Goal: Task Accomplishment & Management: Manage account settings

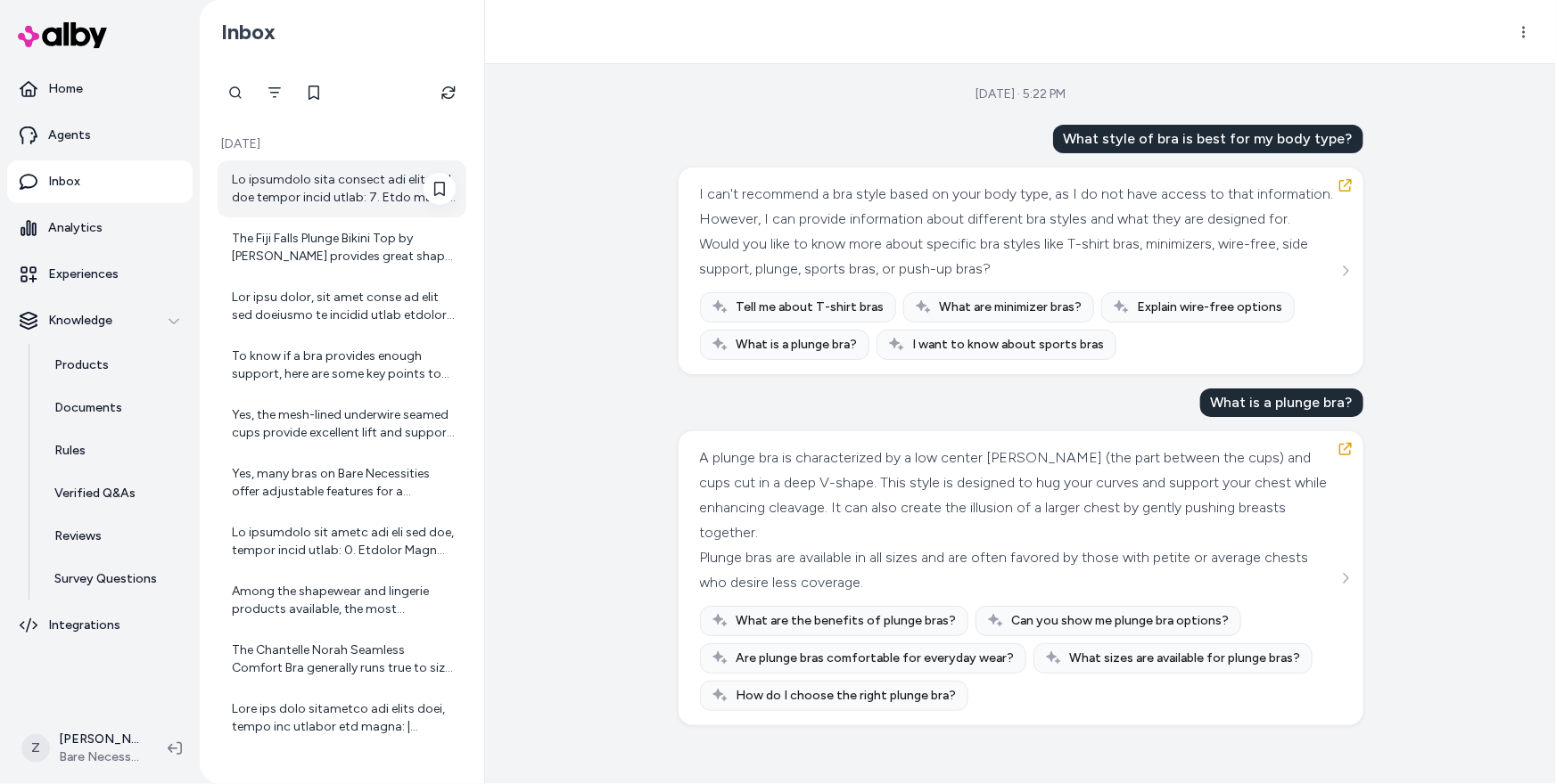
click at [370, 178] on div at bounding box center [344, 189] width 224 height 36
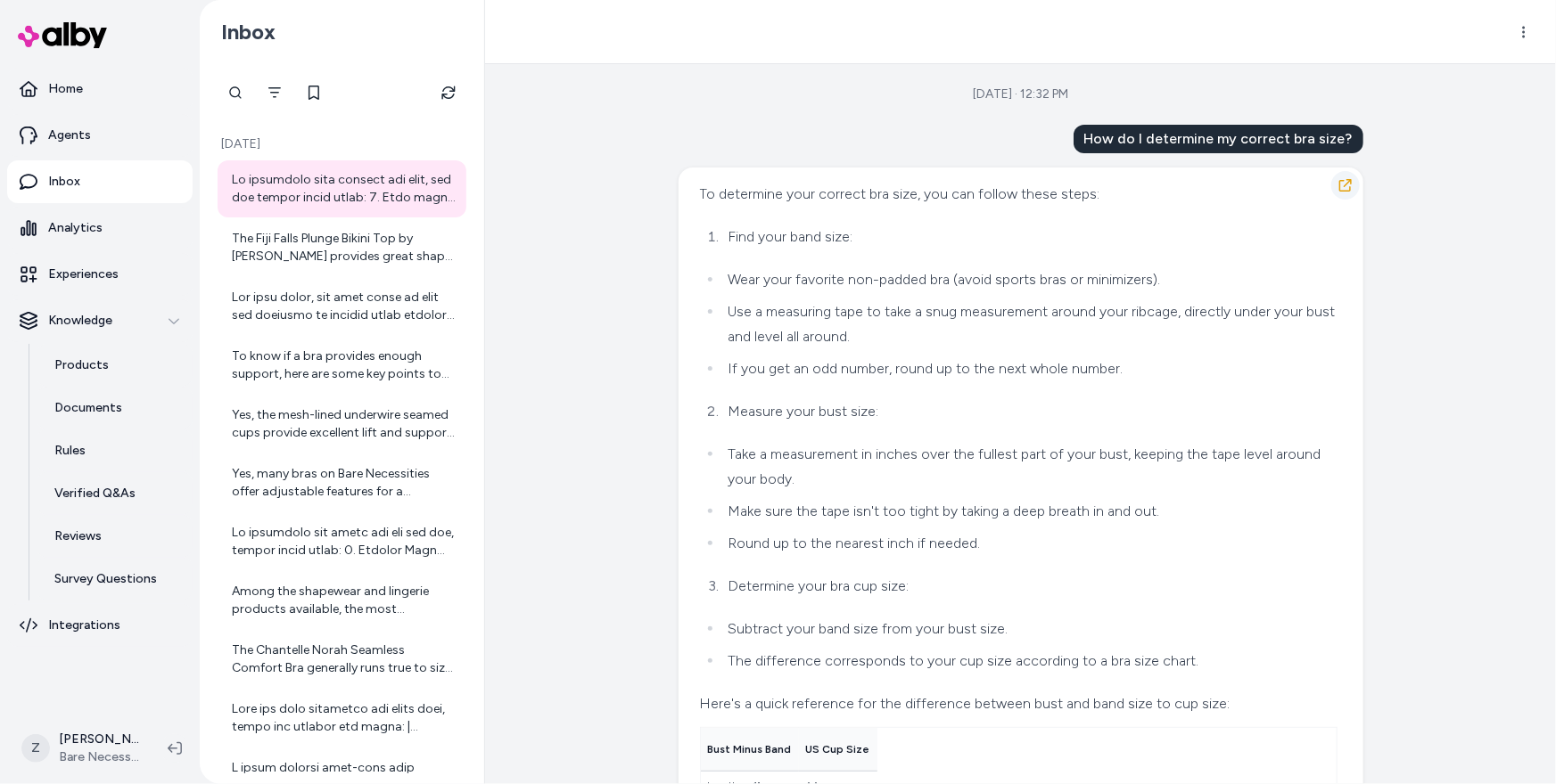
click at [1343, 182] on icon "button" at bounding box center [1346, 185] width 15 height 15
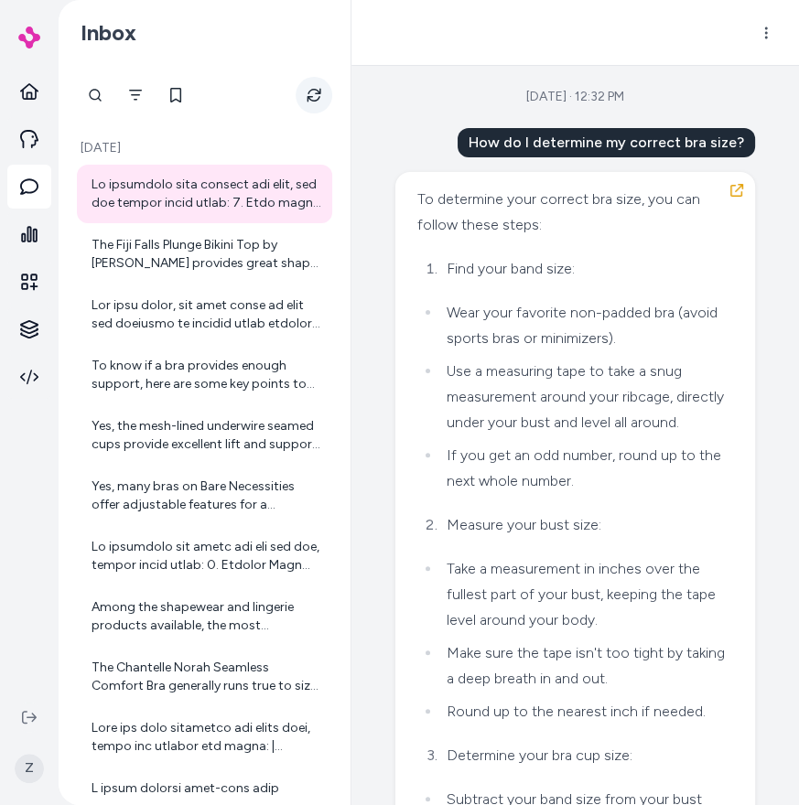
click at [308, 91] on icon "Refresh" at bounding box center [314, 95] width 15 height 15
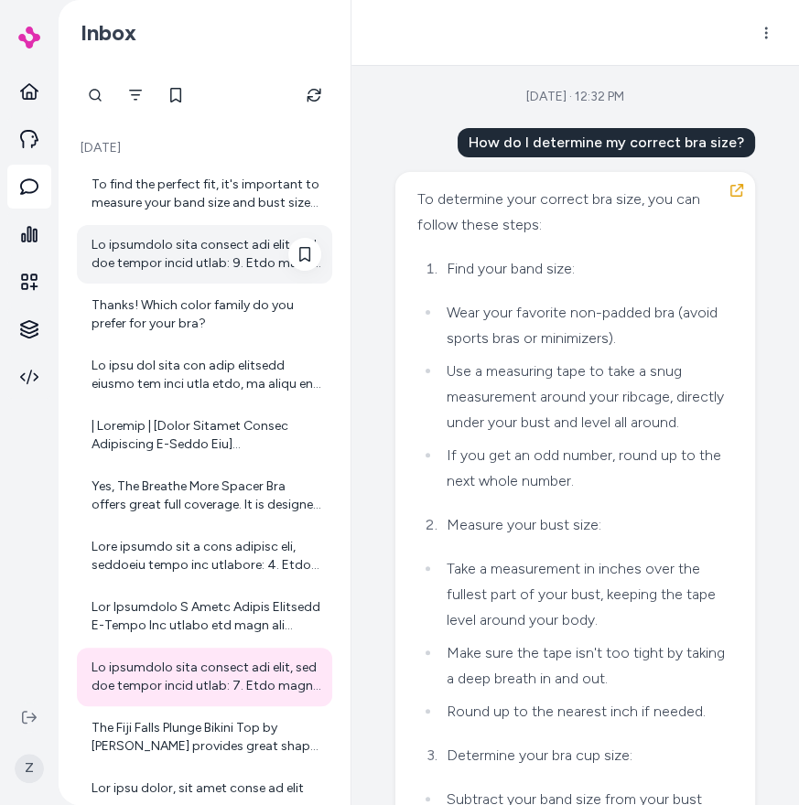
click at [262, 245] on div at bounding box center [207, 254] width 230 height 37
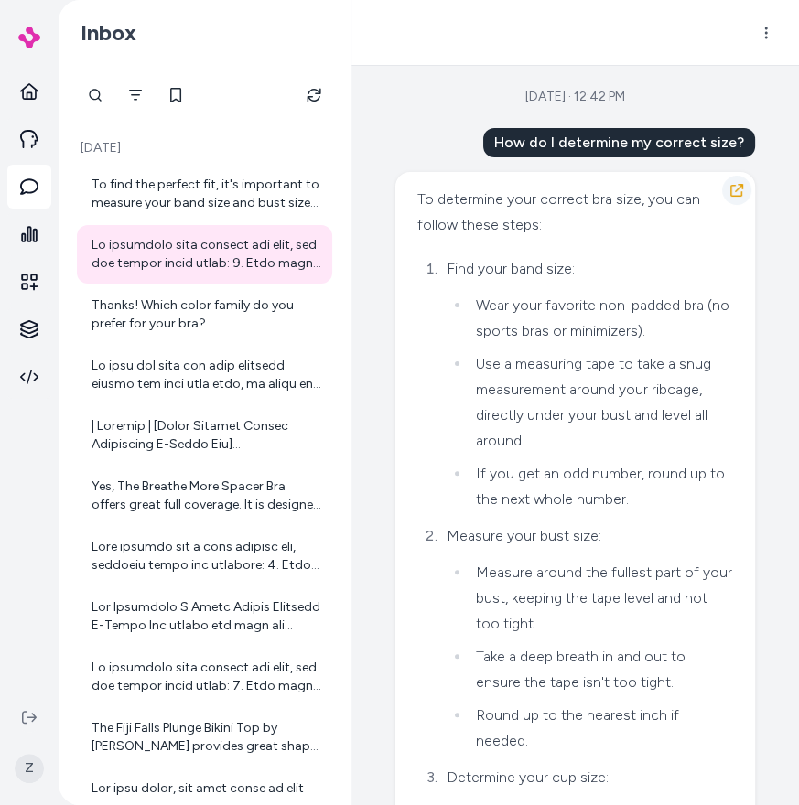
click at [735, 193] on icon "button" at bounding box center [736, 190] width 15 height 15
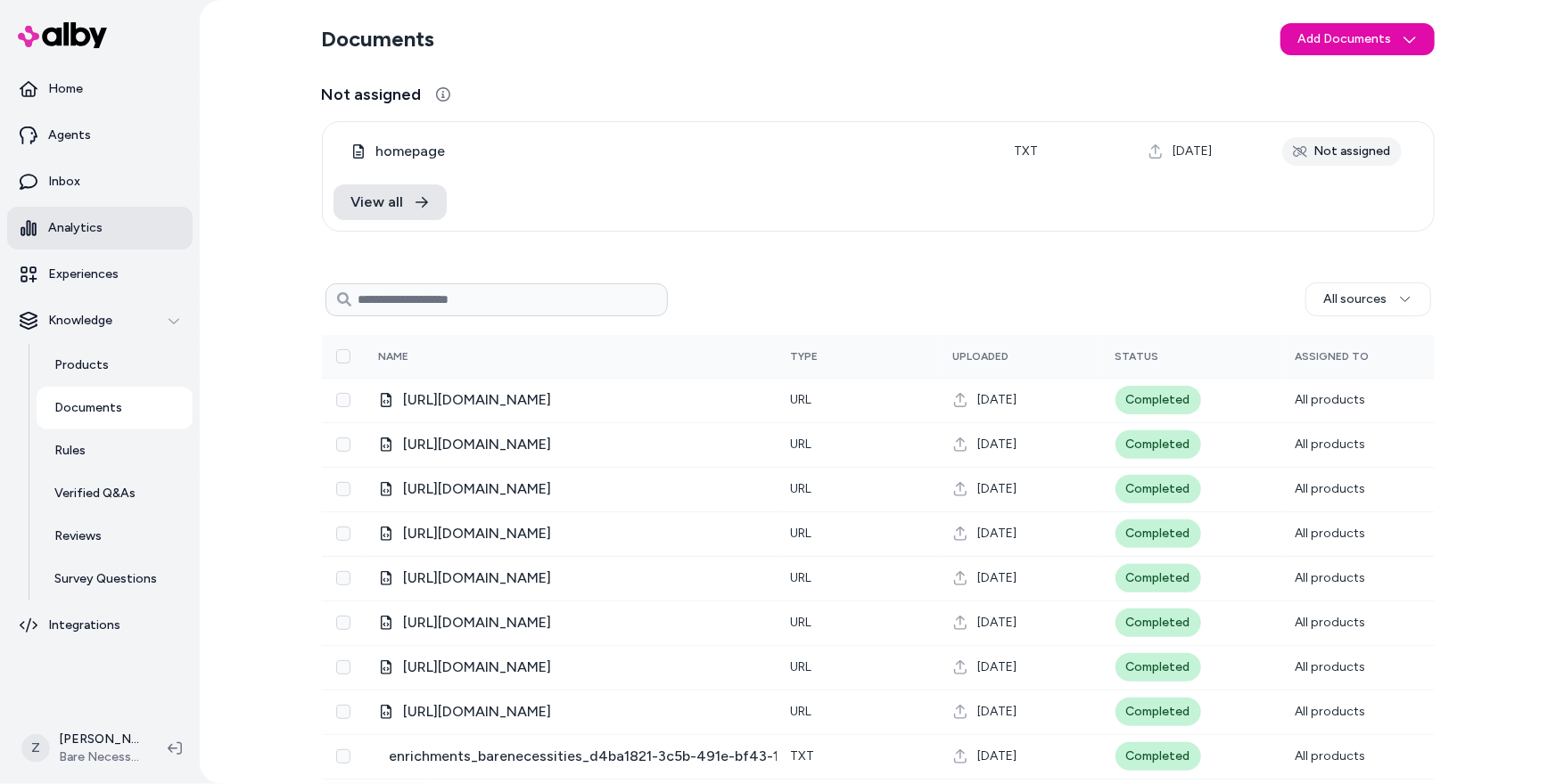
click at [93, 242] on link "Analytics" at bounding box center [99, 228] width 185 height 43
click at [104, 200] on link "Inbox" at bounding box center [99, 182] width 185 height 43
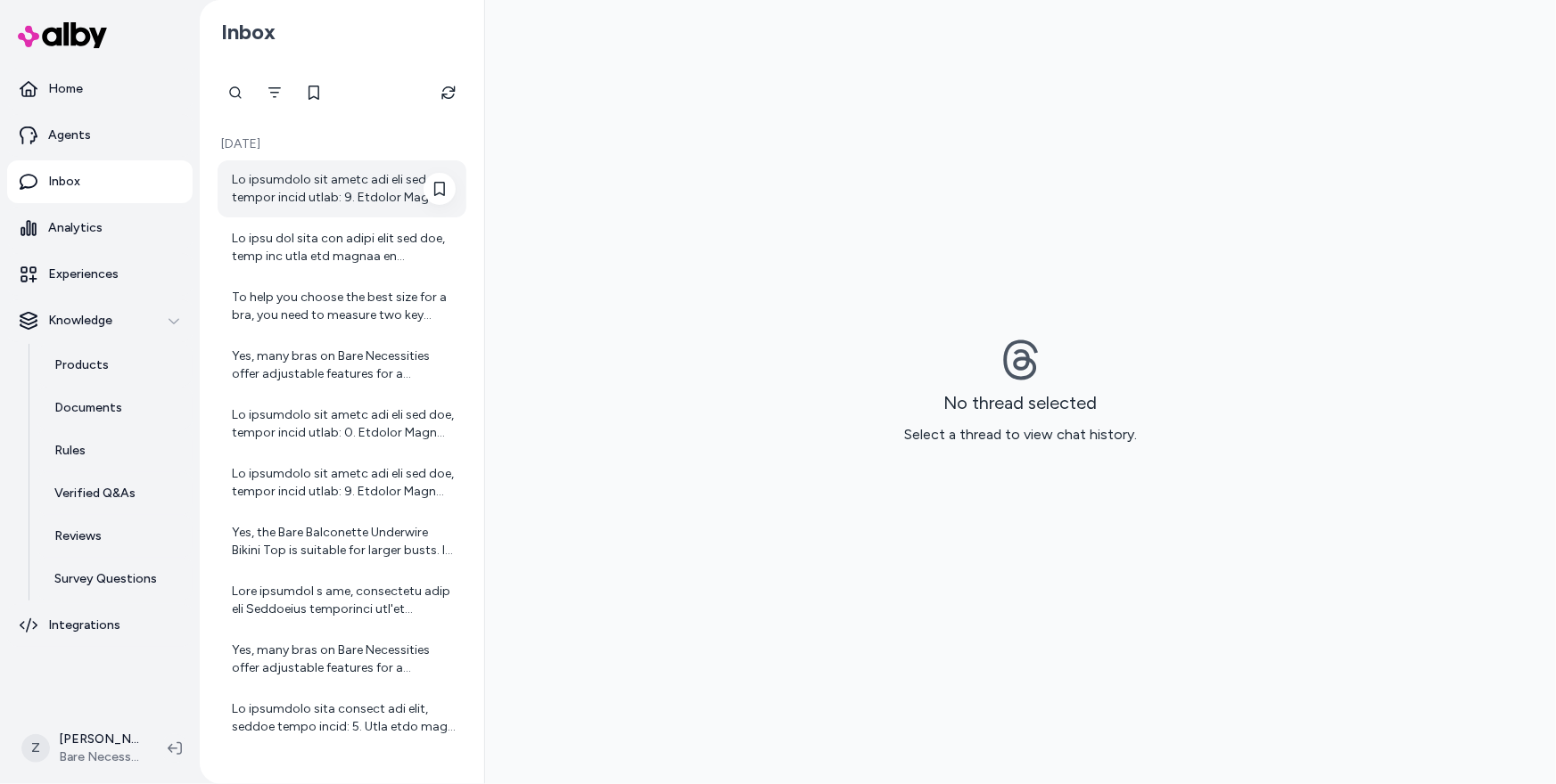
click at [324, 195] on div at bounding box center [344, 189] width 224 height 36
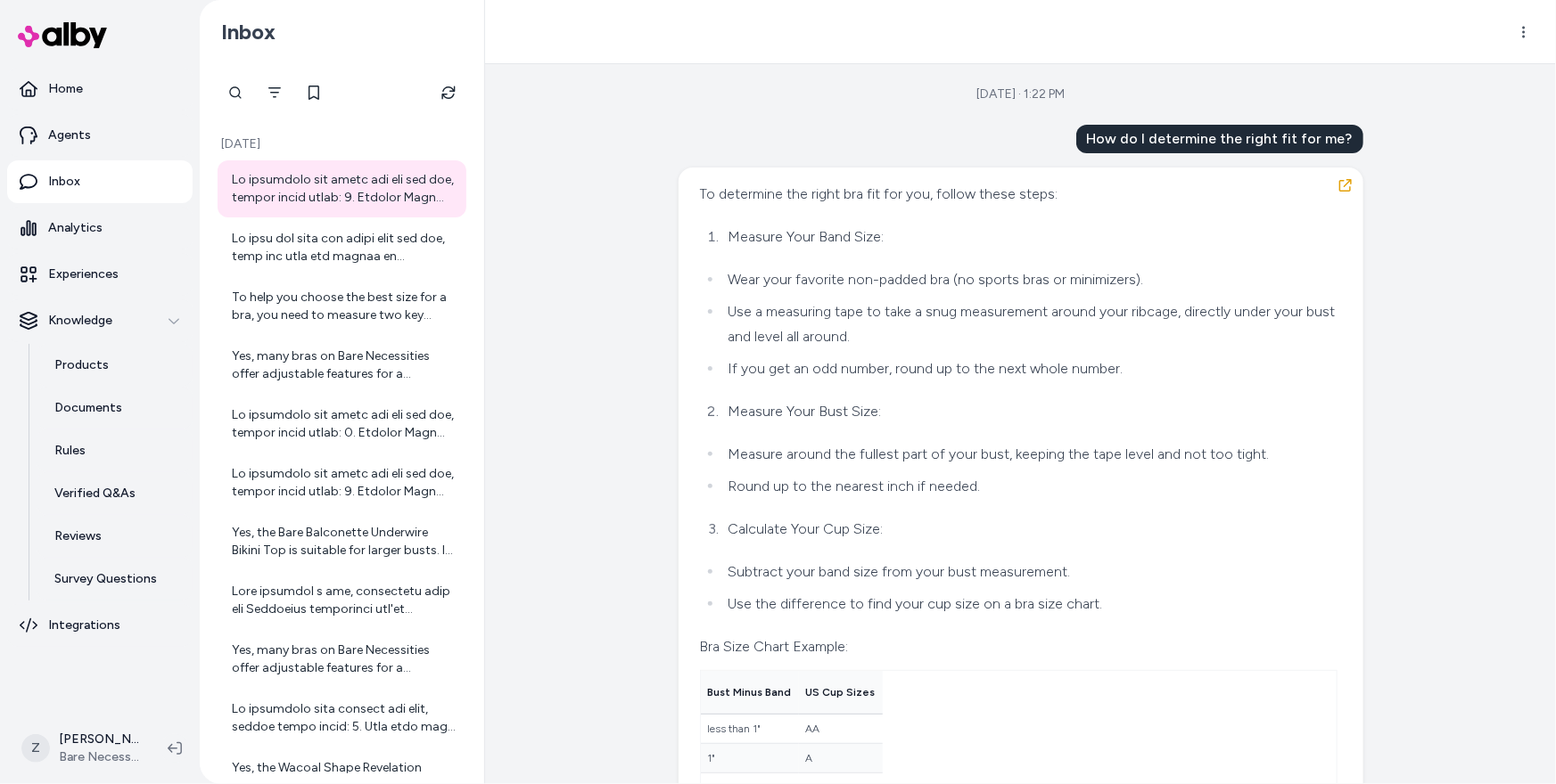
click at [721, 283] on ul "Wear your favorite non-padded bra (no sports bras or minimizers). Use a measuri…" at bounding box center [1018, 324] width 637 height 114
click at [1340, 186] on icon "button" at bounding box center [1346, 185] width 13 height 13
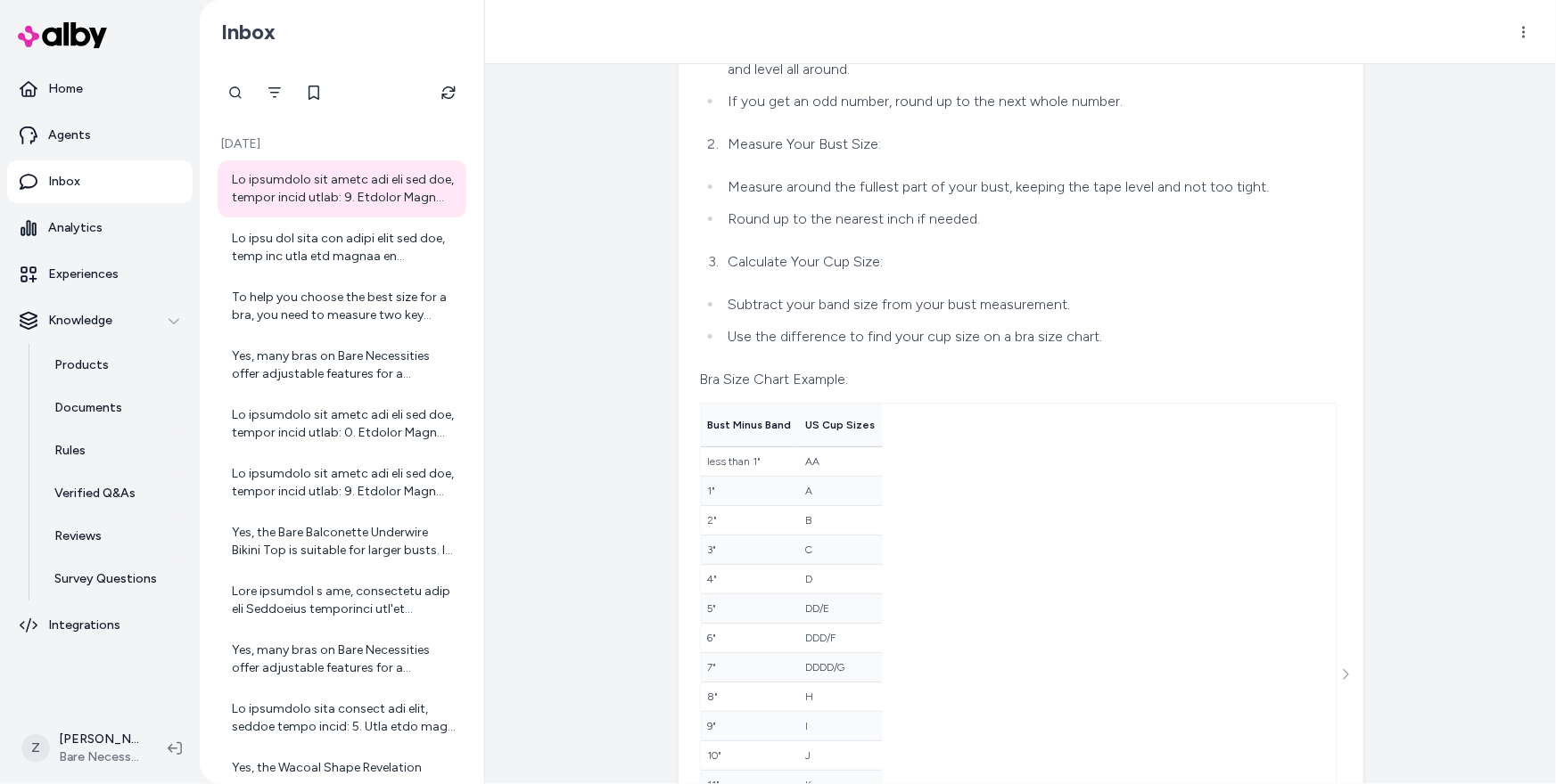
scroll to position [267, 0]
click at [1345, 678] on icon "See more" at bounding box center [1345, 675] width 5 height 11
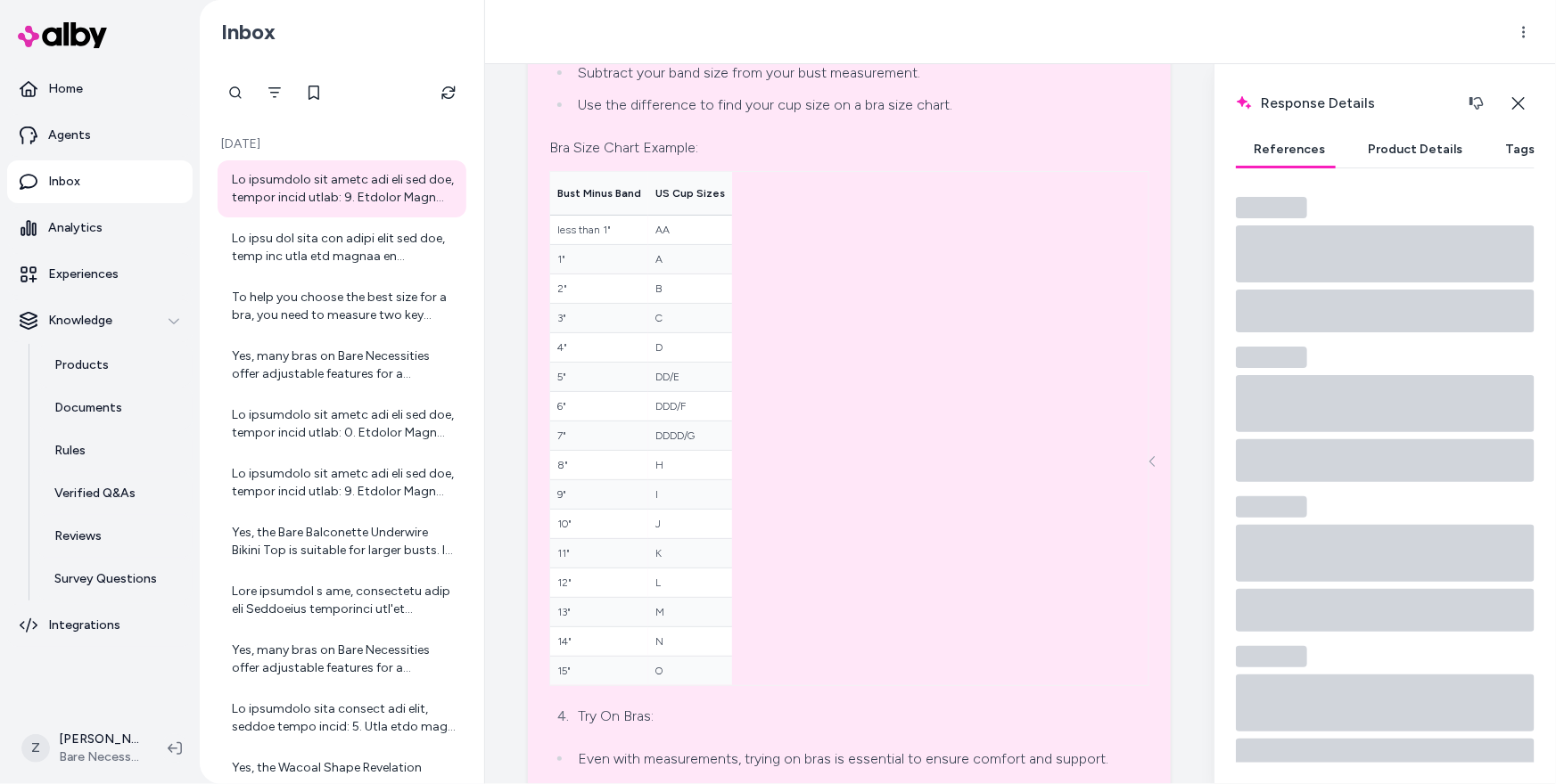
scroll to position [989, 0]
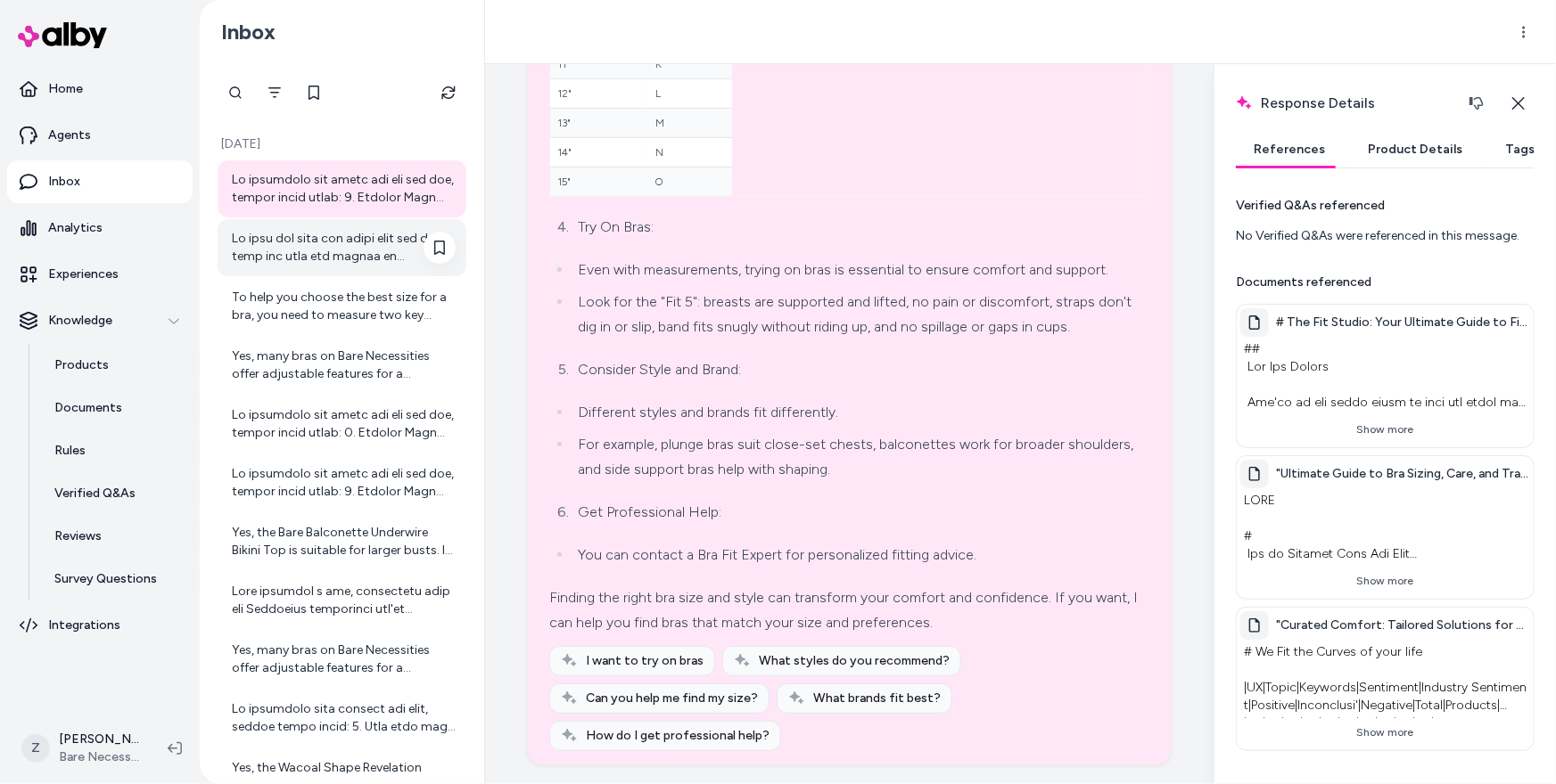
click at [361, 243] on div at bounding box center [344, 247] width 224 height 36
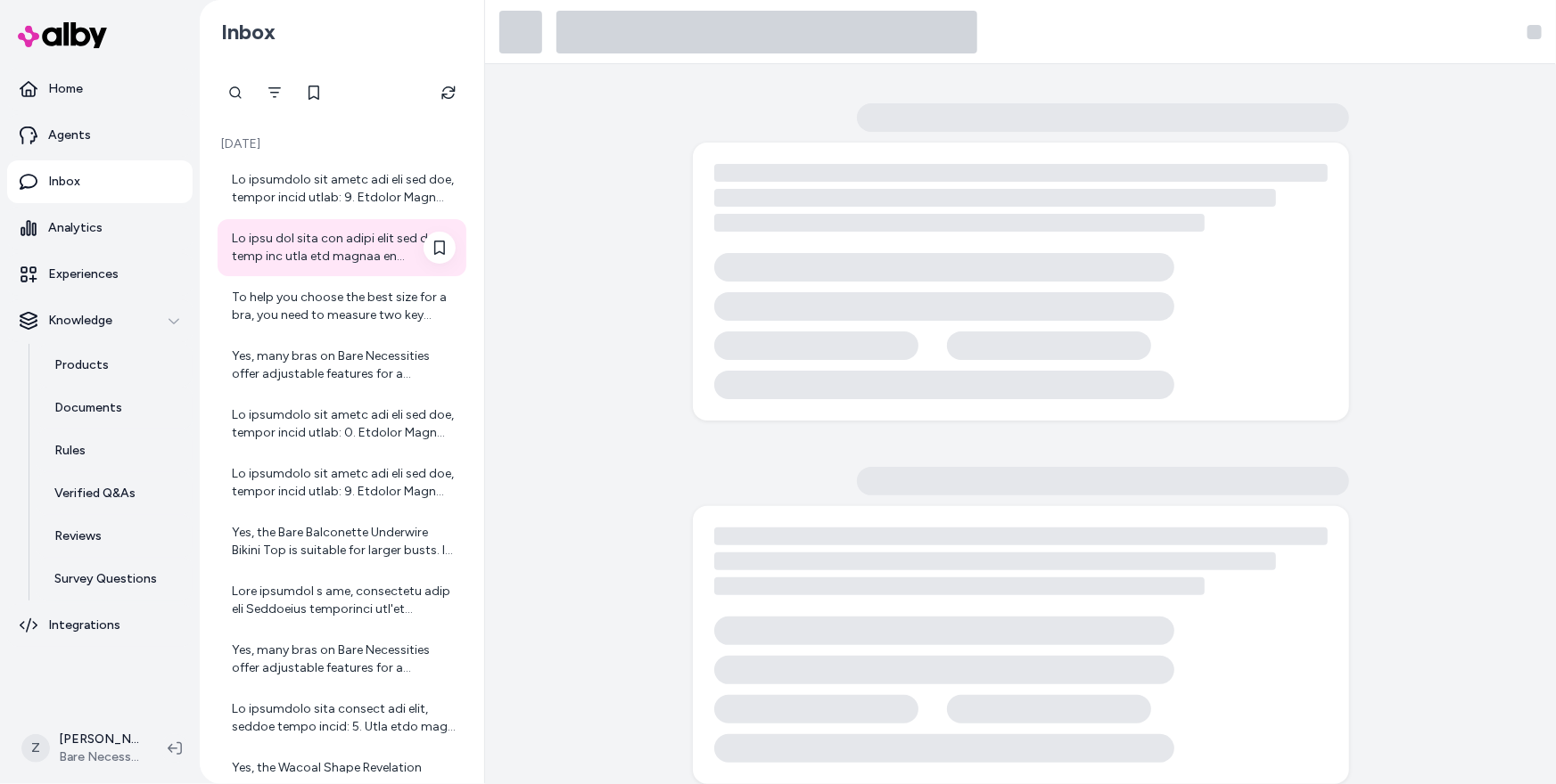
click at [352, 266] on div at bounding box center [341, 247] width 248 height 57
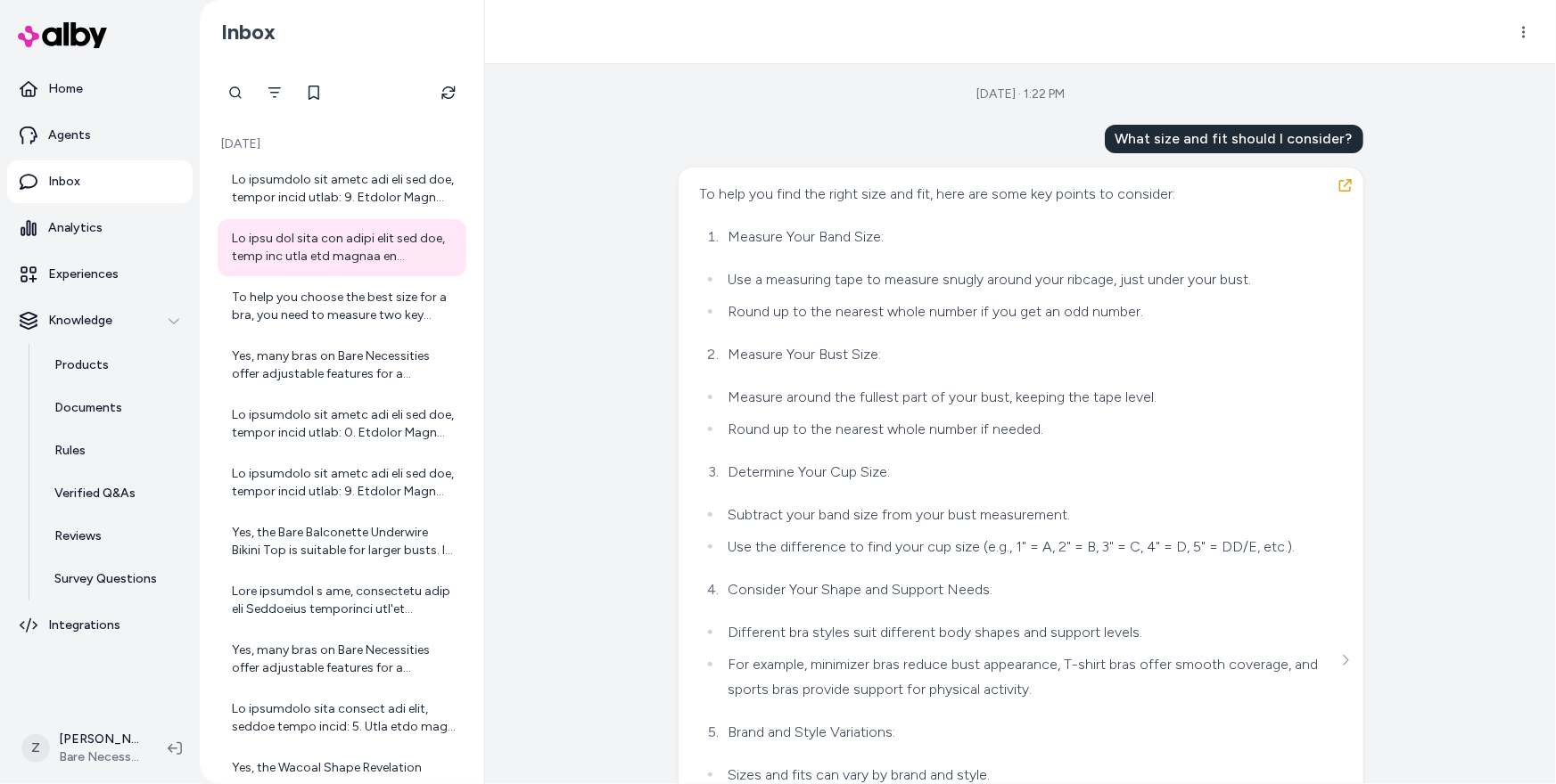
scroll to position [389, 0]
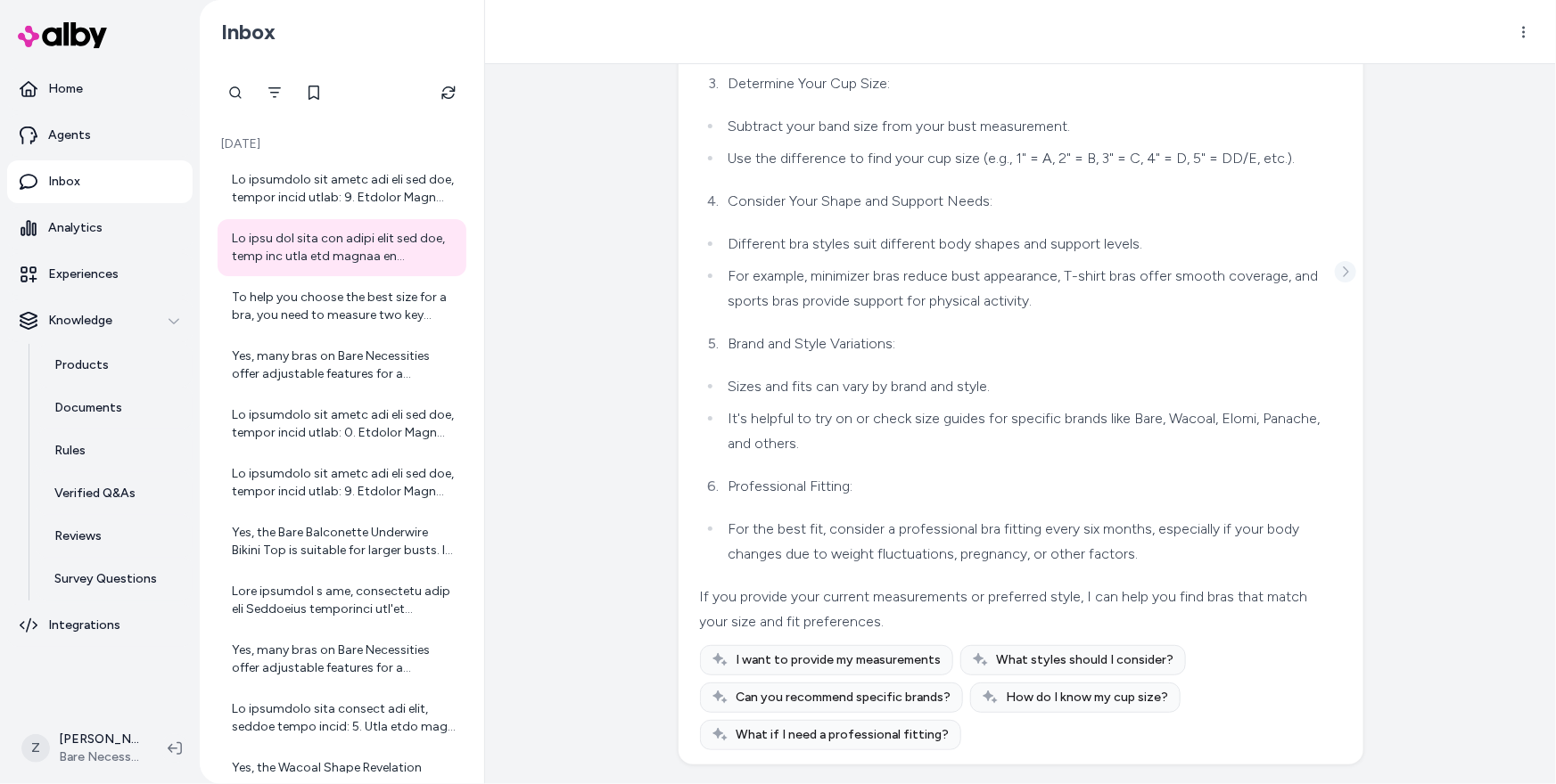
click at [1345, 280] on button "See more" at bounding box center [1346, 272] width 21 height 21
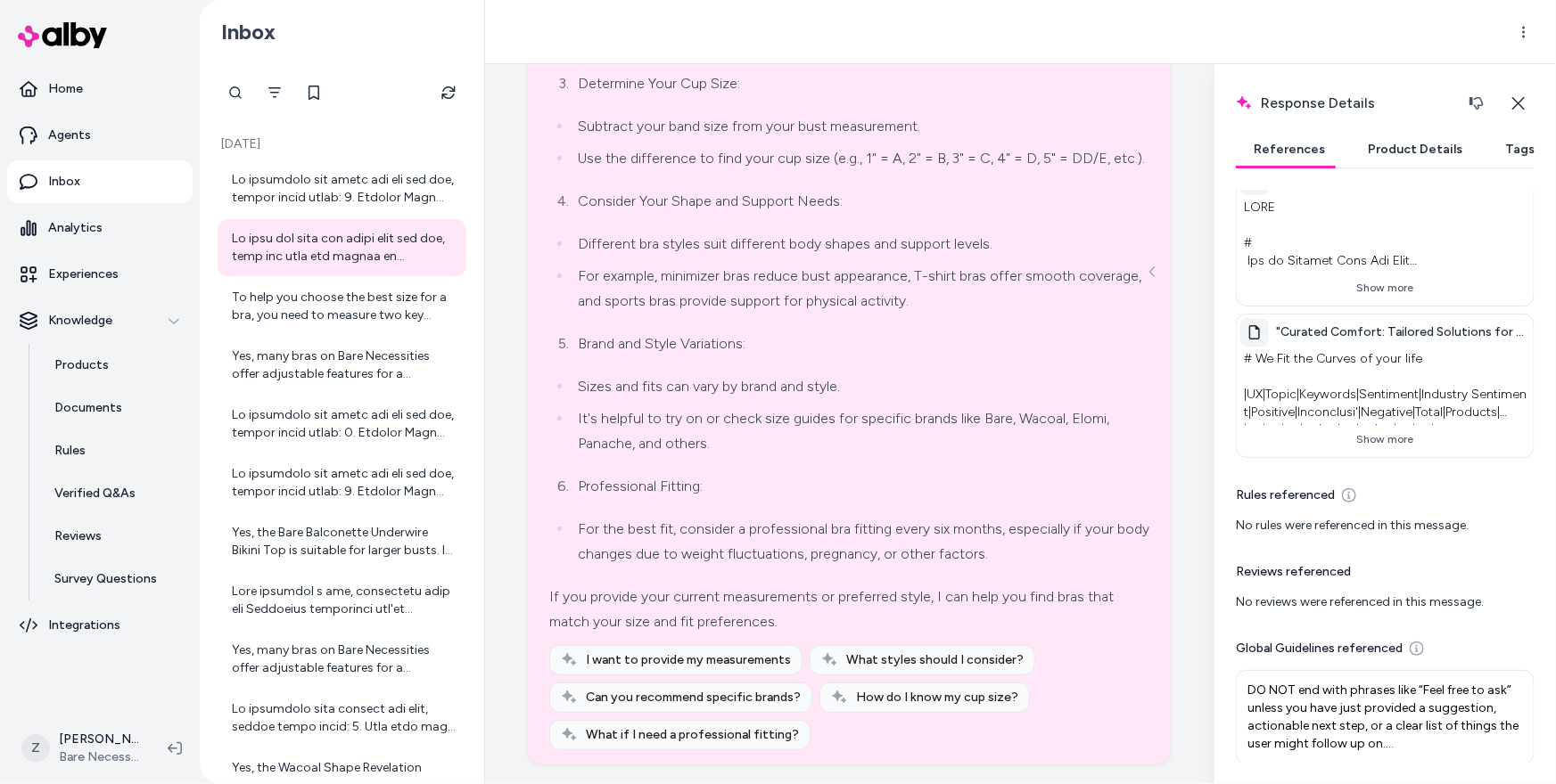
scroll to position [0, 0]
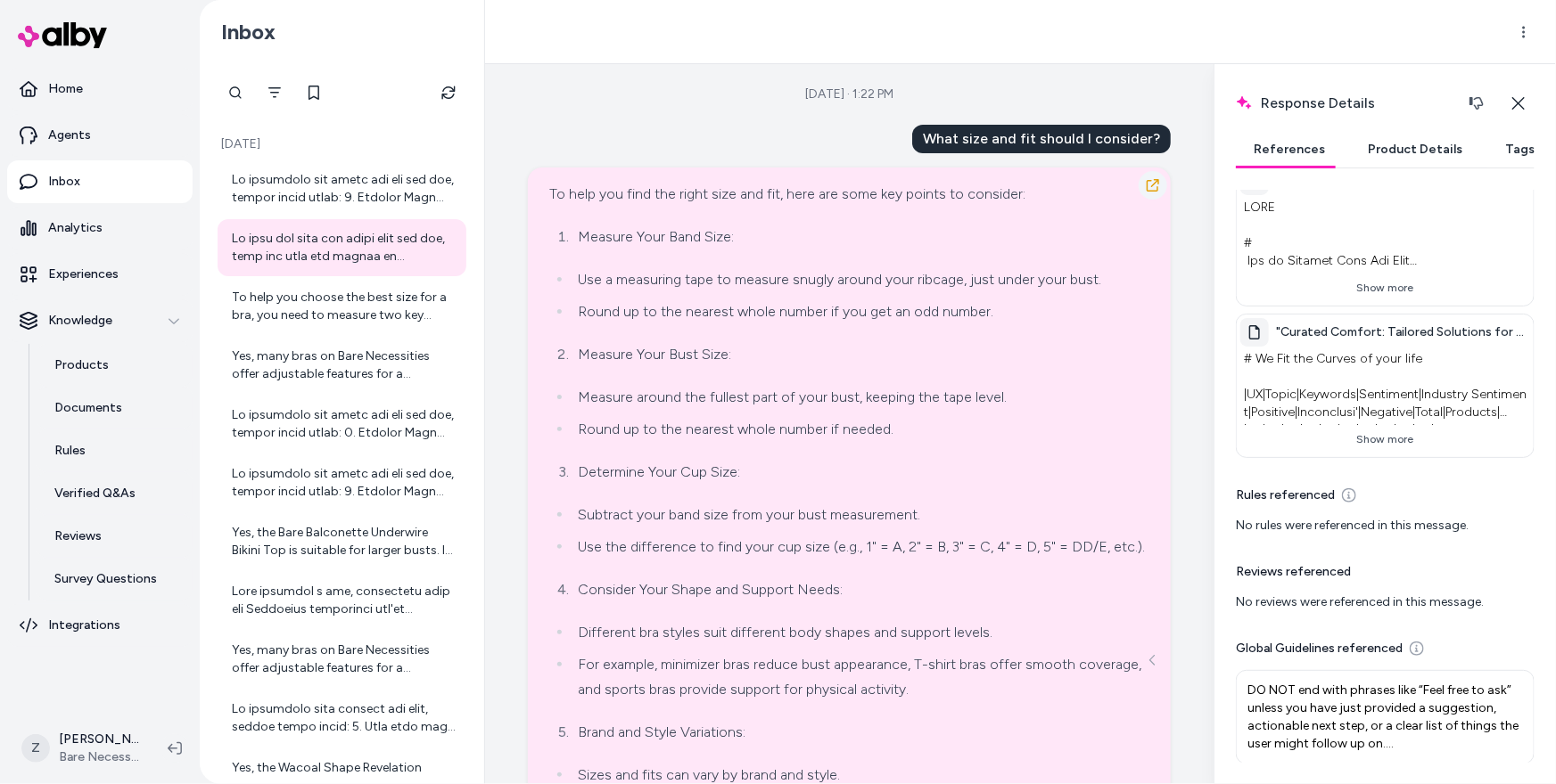
click at [1147, 180] on icon "button" at bounding box center [1153, 185] width 15 height 15
